Goal: Use online tool/utility

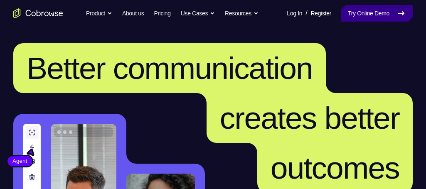
click at [370, 10] on link "Try Online Demo" at bounding box center [377, 13] width 72 height 17
click at [347, 13] on link "Try Online Demo" at bounding box center [377, 13] width 72 height 17
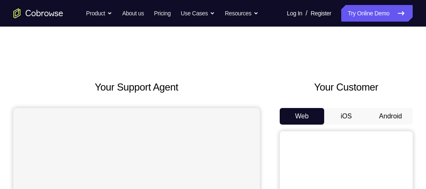
click at [389, 110] on button "Android" at bounding box center [390, 116] width 44 height 17
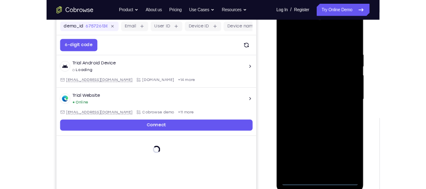
scroll to position [124, 0]
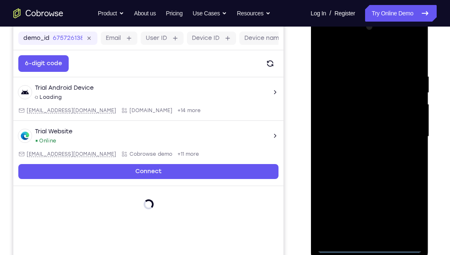
click at [371, 189] on div at bounding box center [368, 136] width 105 height 233
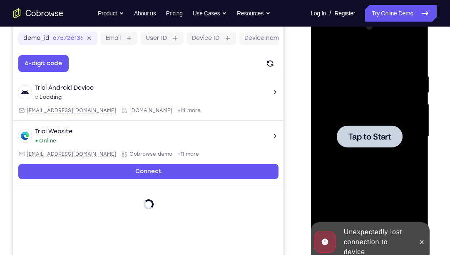
click at [383, 133] on span "Tap to Start" at bounding box center [369, 137] width 42 height 8
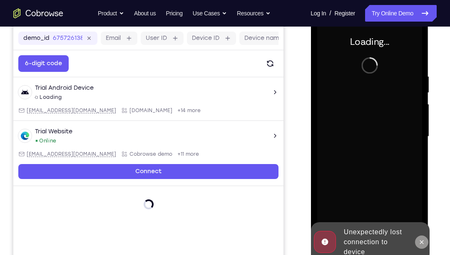
click at [422, 189] on icon at bounding box center [420, 242] width 7 height 7
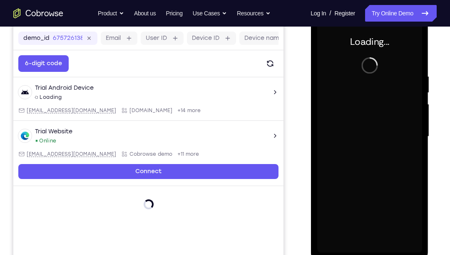
click at [426, 160] on div "Your Support Agent Your Customer Web iOS Android Next Steps We’d be happy to gi…" at bounding box center [225, 177] width 450 height 548
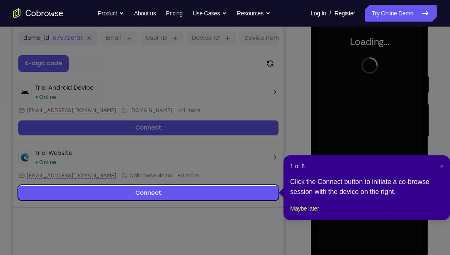
click at [426, 167] on span "×" at bounding box center [441, 166] width 3 height 7
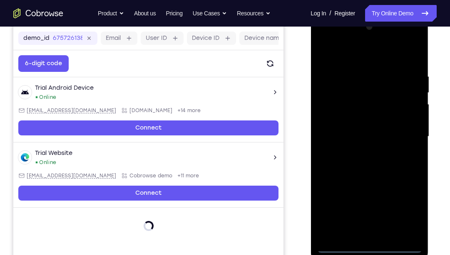
click at [371, 189] on div at bounding box center [368, 136] width 105 height 233
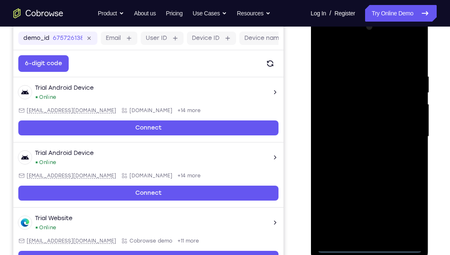
click at [404, 189] on div at bounding box center [368, 136] width 105 height 233
click at [357, 54] on div at bounding box center [368, 136] width 105 height 233
click at [402, 133] on div at bounding box center [368, 136] width 105 height 233
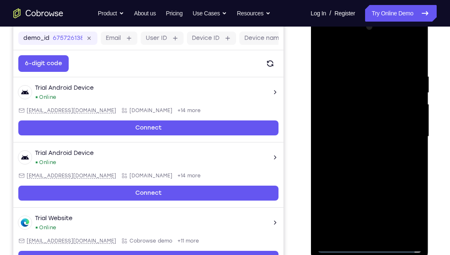
click at [360, 151] on div at bounding box center [368, 136] width 105 height 233
click at [367, 128] on div at bounding box center [368, 136] width 105 height 233
click at [365, 127] on div at bounding box center [368, 136] width 105 height 233
click at [412, 119] on div at bounding box center [368, 136] width 105 height 233
click at [377, 133] on div at bounding box center [368, 136] width 105 height 233
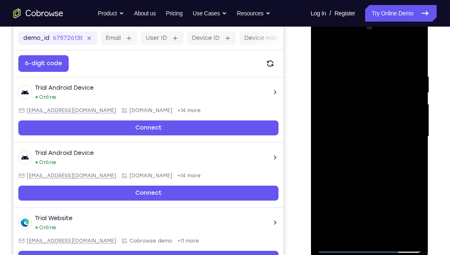
click at [378, 174] on div at bounding box center [368, 136] width 105 height 233
drag, startPoint x: 405, startPoint y: 74, endPoint x: 343, endPoint y: 84, distance: 62.6
click at [343, 84] on div at bounding box center [368, 136] width 105 height 233
click at [384, 71] on div at bounding box center [368, 136] width 105 height 233
click at [412, 94] on div at bounding box center [368, 136] width 105 height 233
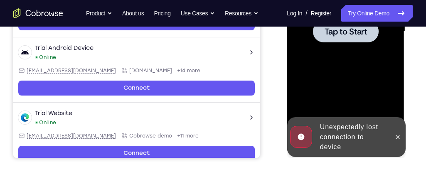
scroll to position [232, 0]
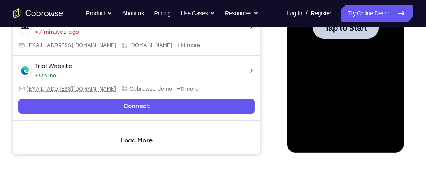
click at [336, 34] on div at bounding box center [346, 28] width 66 height 22
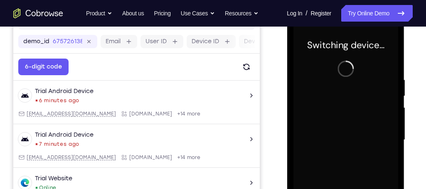
scroll to position [122, 0]
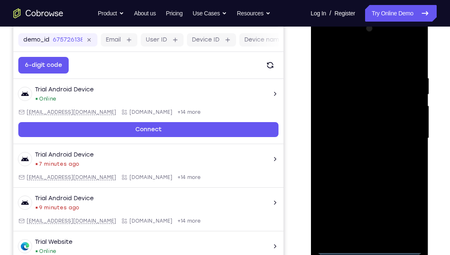
click at [366, 189] on div at bounding box center [368, 138] width 105 height 233
click at [368, 189] on div at bounding box center [368, 138] width 105 height 233
click at [412, 189] on div at bounding box center [368, 138] width 105 height 233
click at [410, 189] on div at bounding box center [368, 138] width 105 height 233
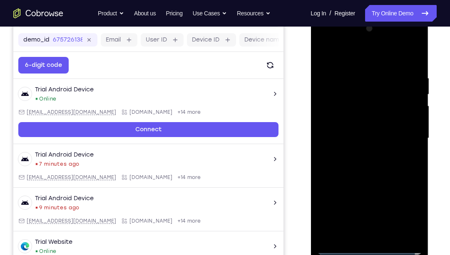
click at [407, 189] on div at bounding box center [368, 138] width 105 height 233
click at [346, 55] on div at bounding box center [368, 138] width 105 height 233
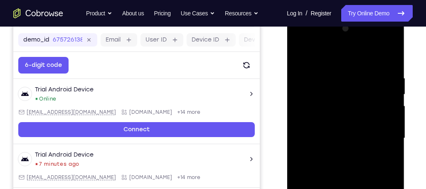
click at [376, 135] on div at bounding box center [345, 138] width 105 height 233
click at [335, 153] on div at bounding box center [345, 138] width 105 height 233
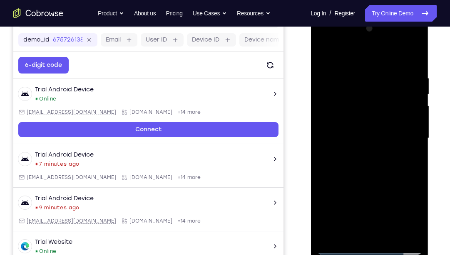
click at [366, 124] on div at bounding box center [368, 138] width 105 height 233
click at [363, 129] on div at bounding box center [368, 138] width 105 height 233
click at [397, 133] on div at bounding box center [368, 138] width 105 height 233
click at [407, 133] on div at bounding box center [368, 138] width 105 height 233
click at [378, 155] on div at bounding box center [368, 138] width 105 height 233
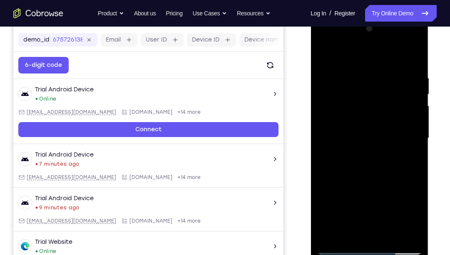
click at [368, 118] on div at bounding box center [368, 138] width 105 height 233
click at [412, 156] on div at bounding box center [368, 138] width 105 height 233
click at [414, 156] on div at bounding box center [368, 138] width 105 height 233
click at [409, 189] on div at bounding box center [368, 138] width 105 height 233
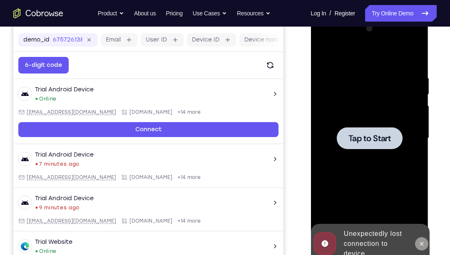
click at [420, 189] on button at bounding box center [420, 243] width 13 height 13
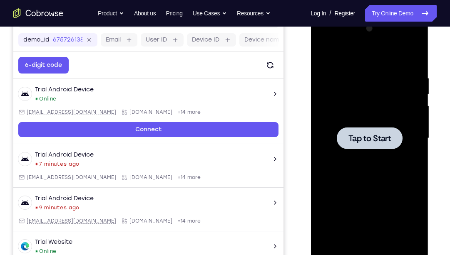
click at [365, 136] on span "Tap to Start" at bounding box center [369, 138] width 42 height 8
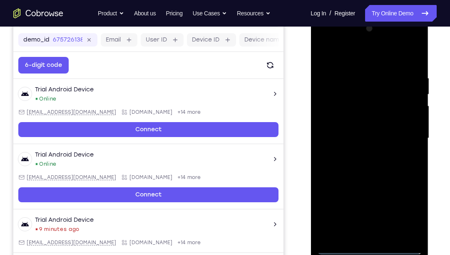
click at [376, 189] on div at bounding box center [368, 138] width 105 height 233
click at [407, 189] on div at bounding box center [368, 138] width 105 height 233
click at [356, 59] on div at bounding box center [368, 138] width 105 height 233
click at [408, 131] on div at bounding box center [368, 138] width 105 height 233
drag, startPoint x: 408, startPoint y: 131, endPoint x: 368, endPoint y: 69, distance: 73.9
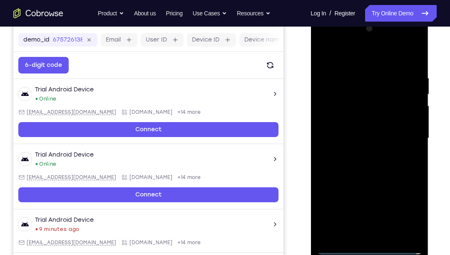
click at [368, 69] on div at bounding box center [368, 138] width 105 height 233
click at [361, 152] on div at bounding box center [368, 138] width 105 height 233
click at [363, 123] on div at bounding box center [368, 138] width 105 height 233
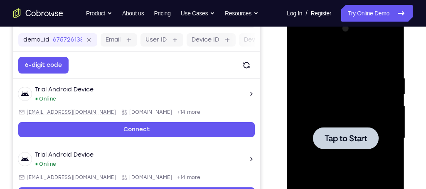
click at [336, 128] on div at bounding box center [346, 138] width 66 height 22
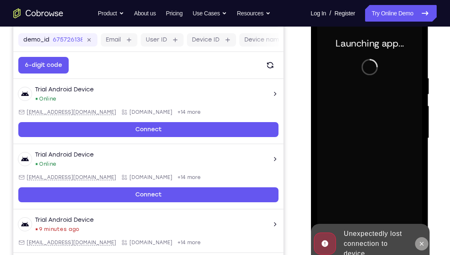
click at [419, 189] on icon at bounding box center [421, 244] width 4 height 4
